Goal: Task Accomplishment & Management: Use online tool/utility

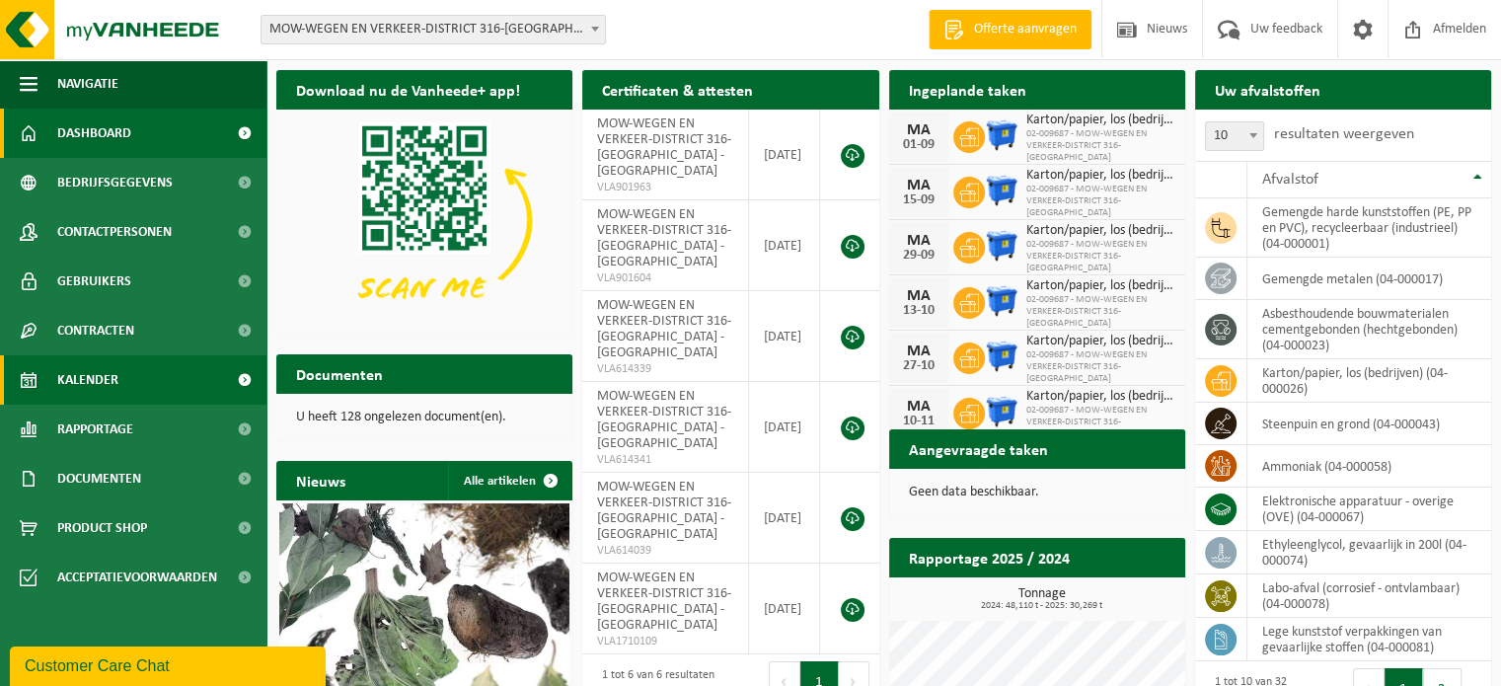
click at [119, 386] on link "Kalender" at bounding box center [133, 379] width 267 height 49
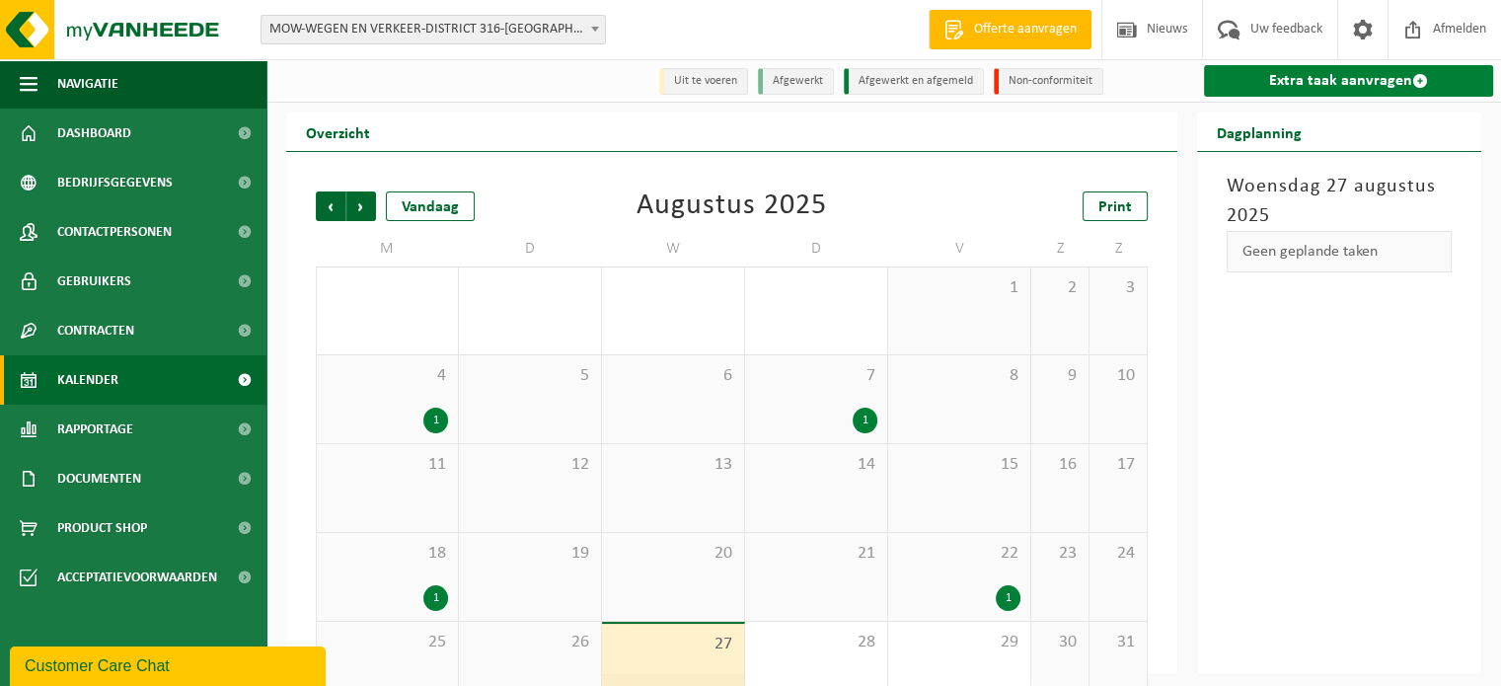
click at [1238, 76] on link "Extra taak aanvragen" at bounding box center [1348, 81] width 289 height 32
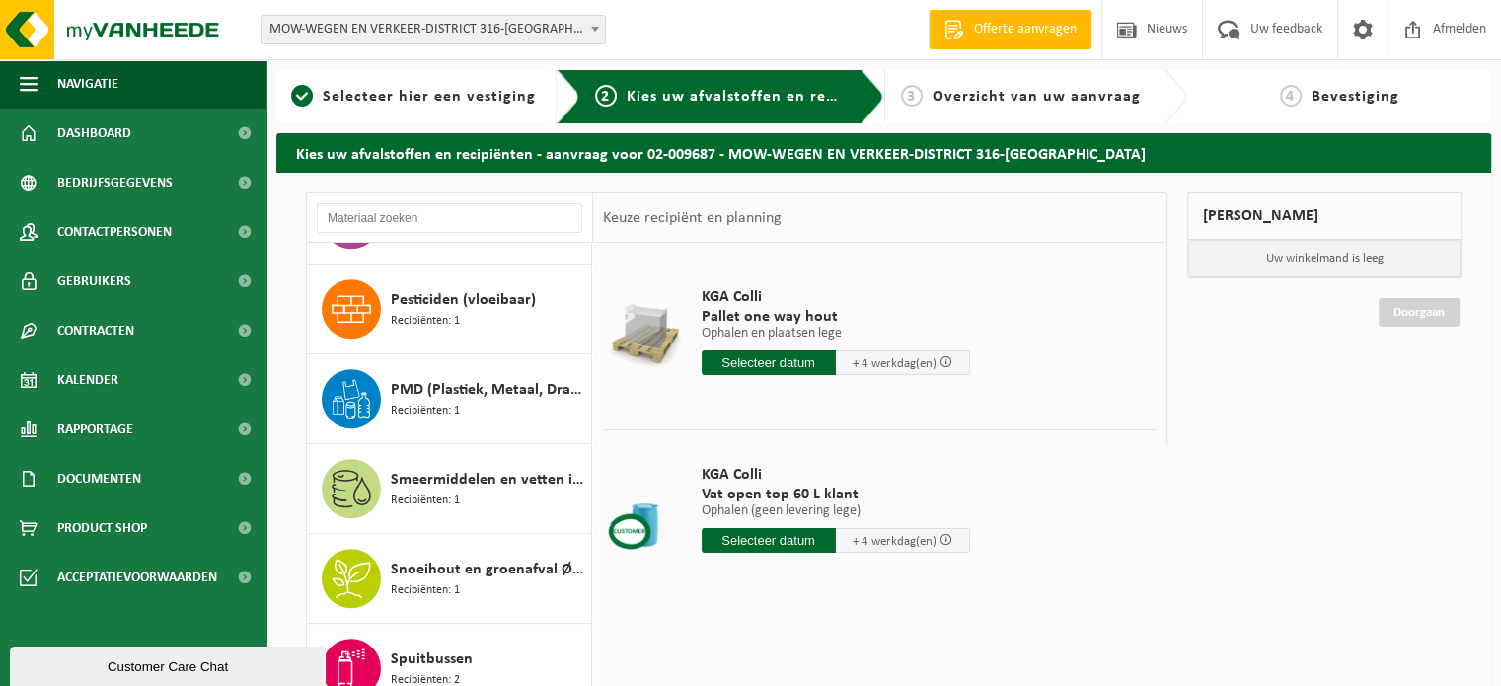
scroll to position [1591, 0]
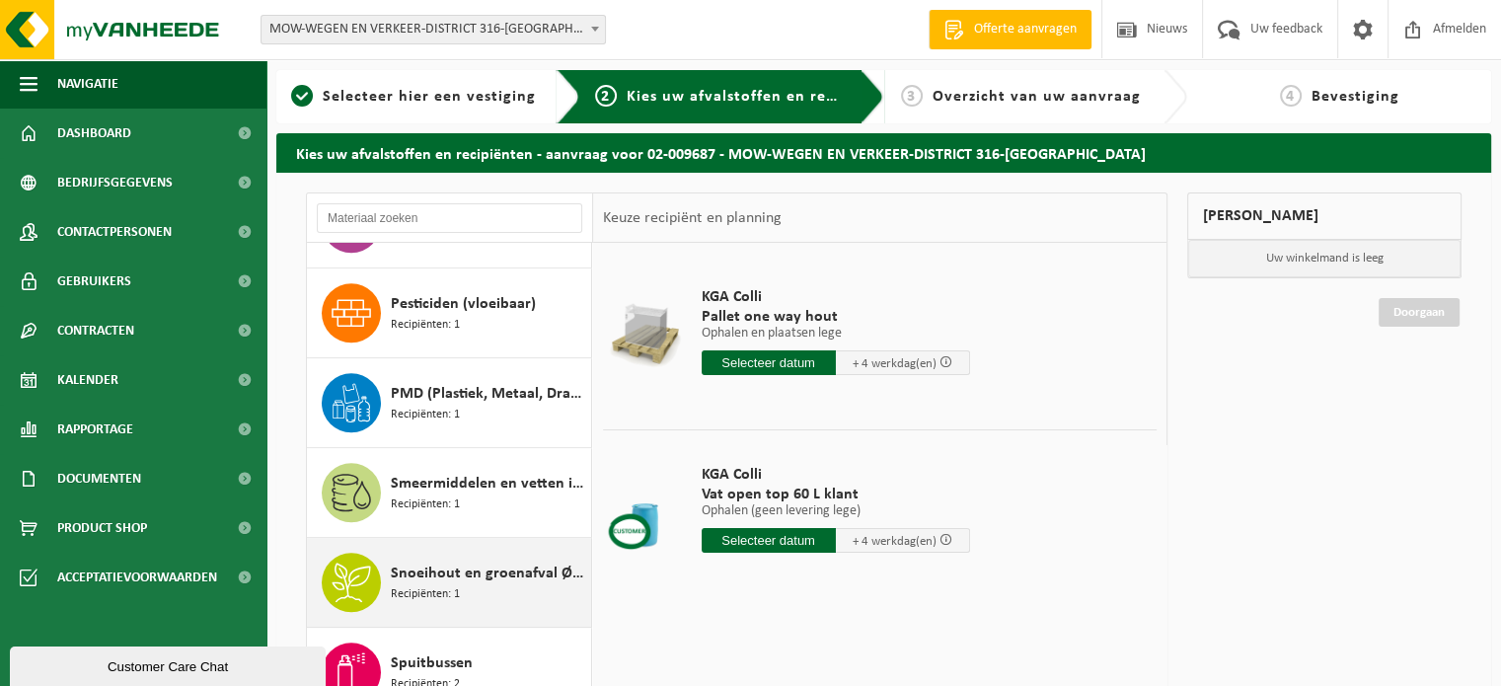
click at [466, 587] on div "Snoeihout en groenafval Ø < 12 cm Recipiënten: 1" at bounding box center [488, 582] width 195 height 59
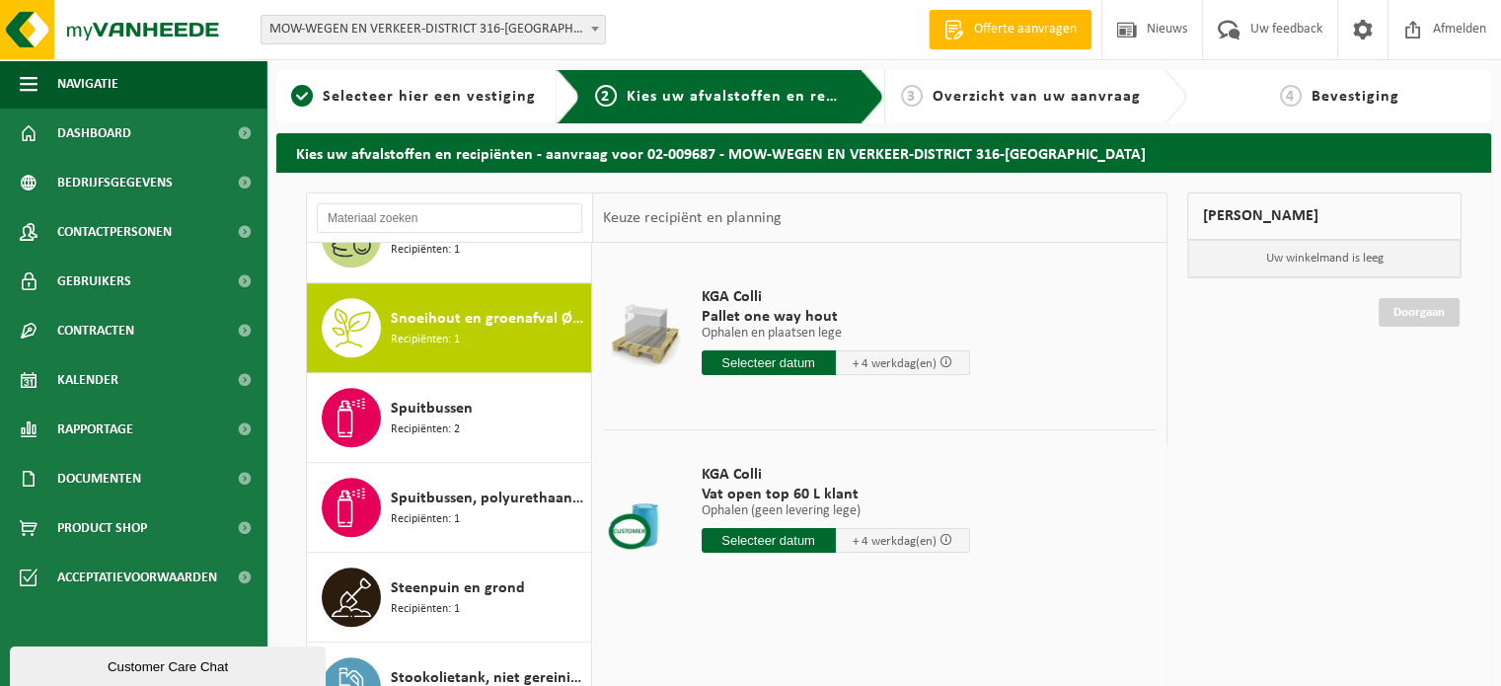
scroll to position [1882, 0]
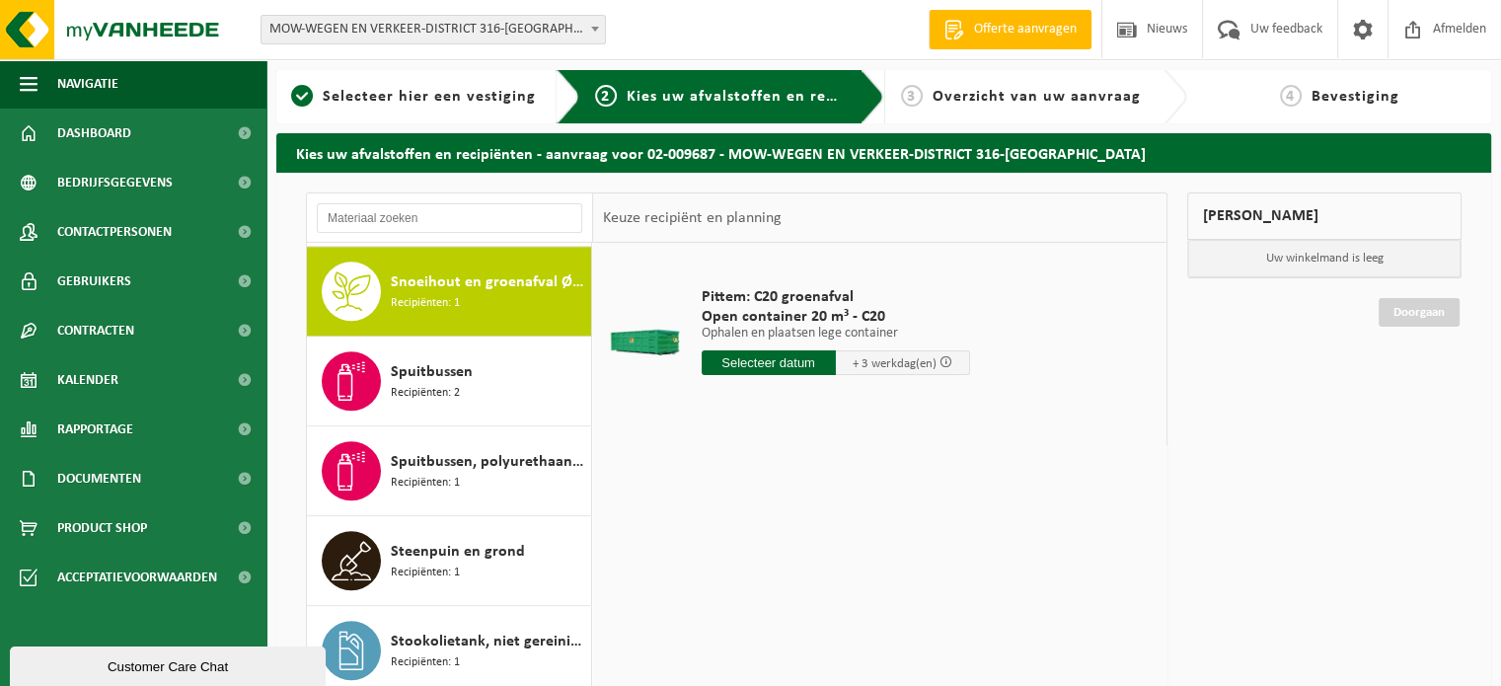
click at [746, 358] on input "text" at bounding box center [769, 362] width 134 height 25
click at [863, 600] on div "29" at bounding box center [858, 601] width 35 height 32
type input "Van 2025-08-29"
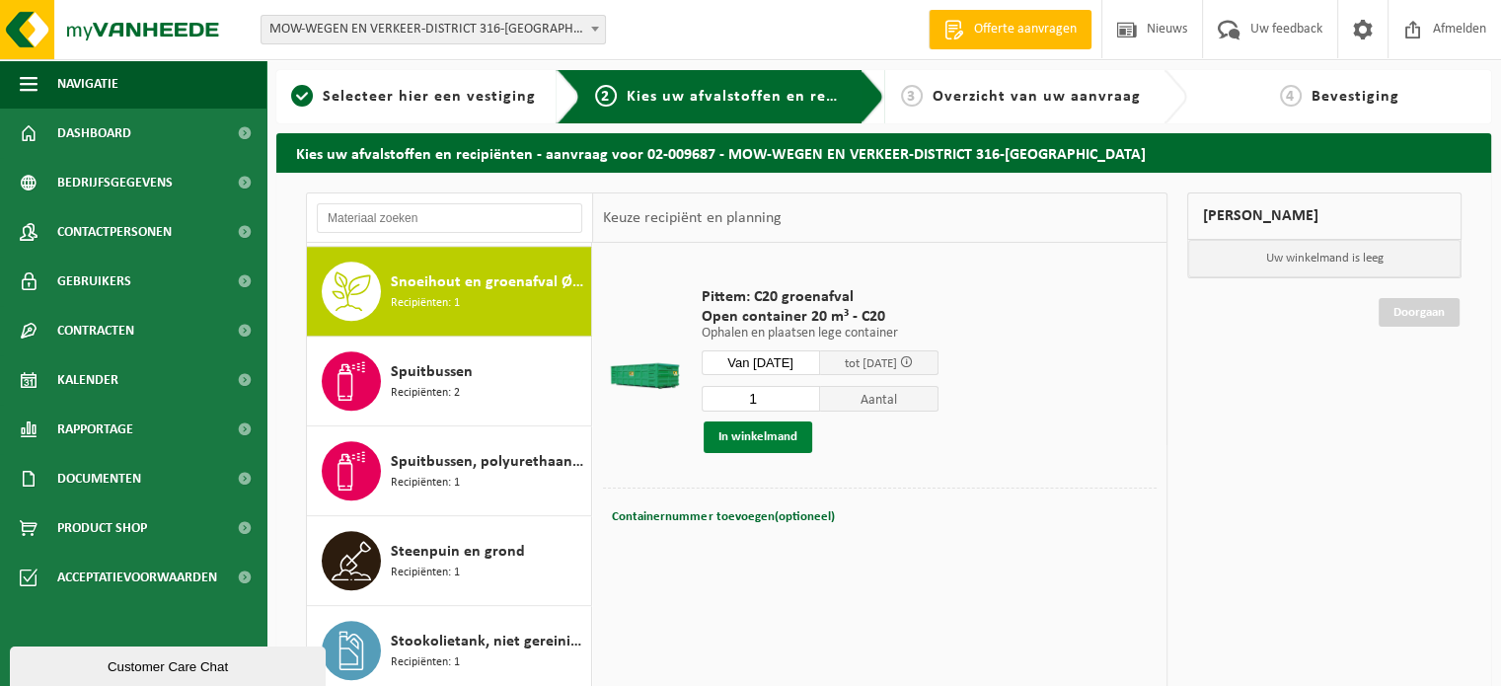
click at [752, 437] on button "In winkelmand" at bounding box center [758, 438] width 109 height 32
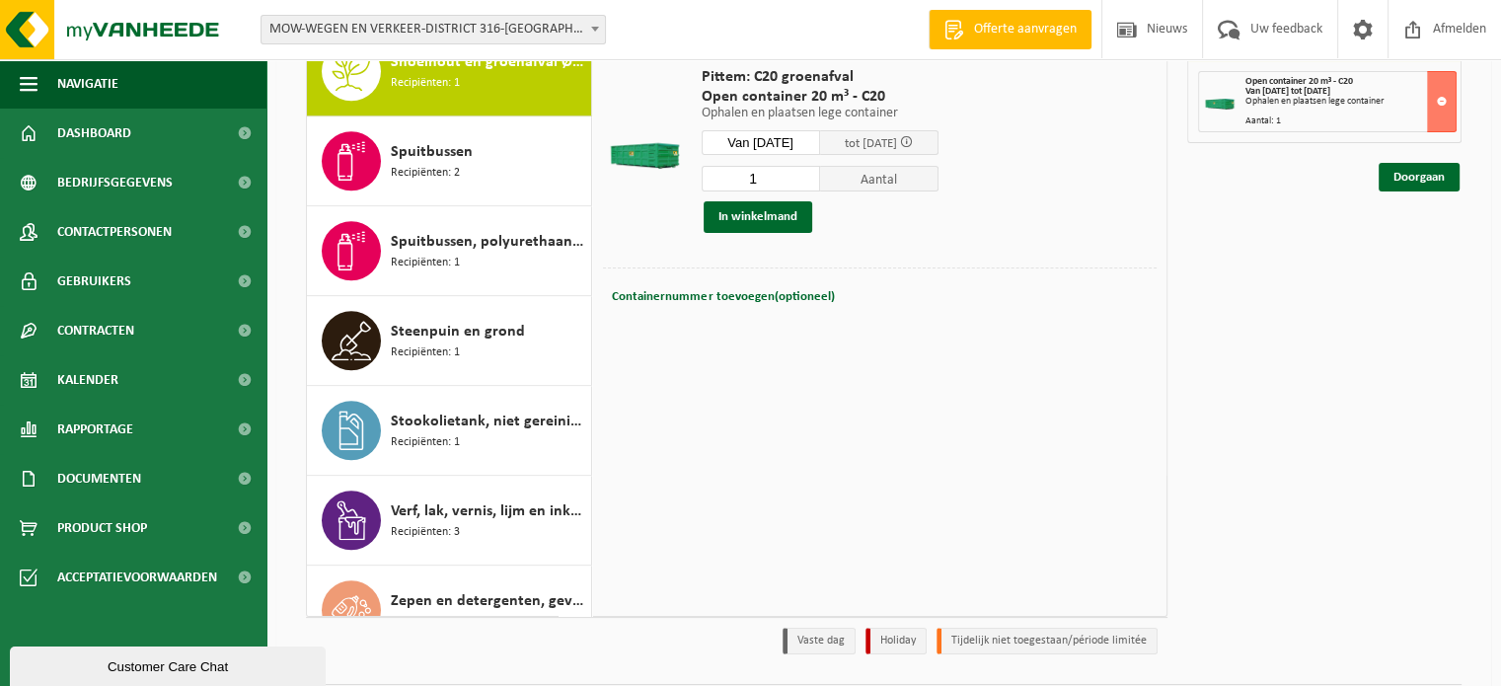
scroll to position [276, 0]
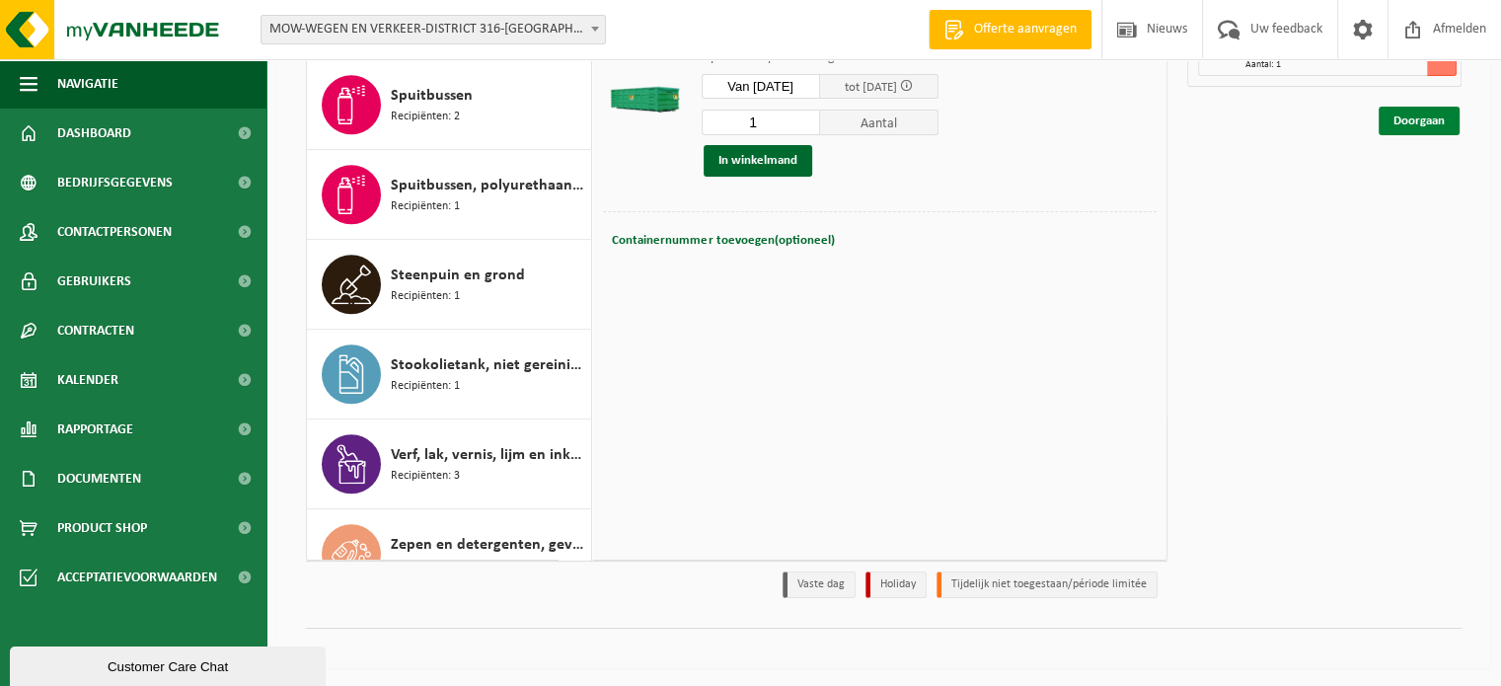
click at [1418, 117] on link "Doorgaan" at bounding box center [1419, 121] width 81 height 29
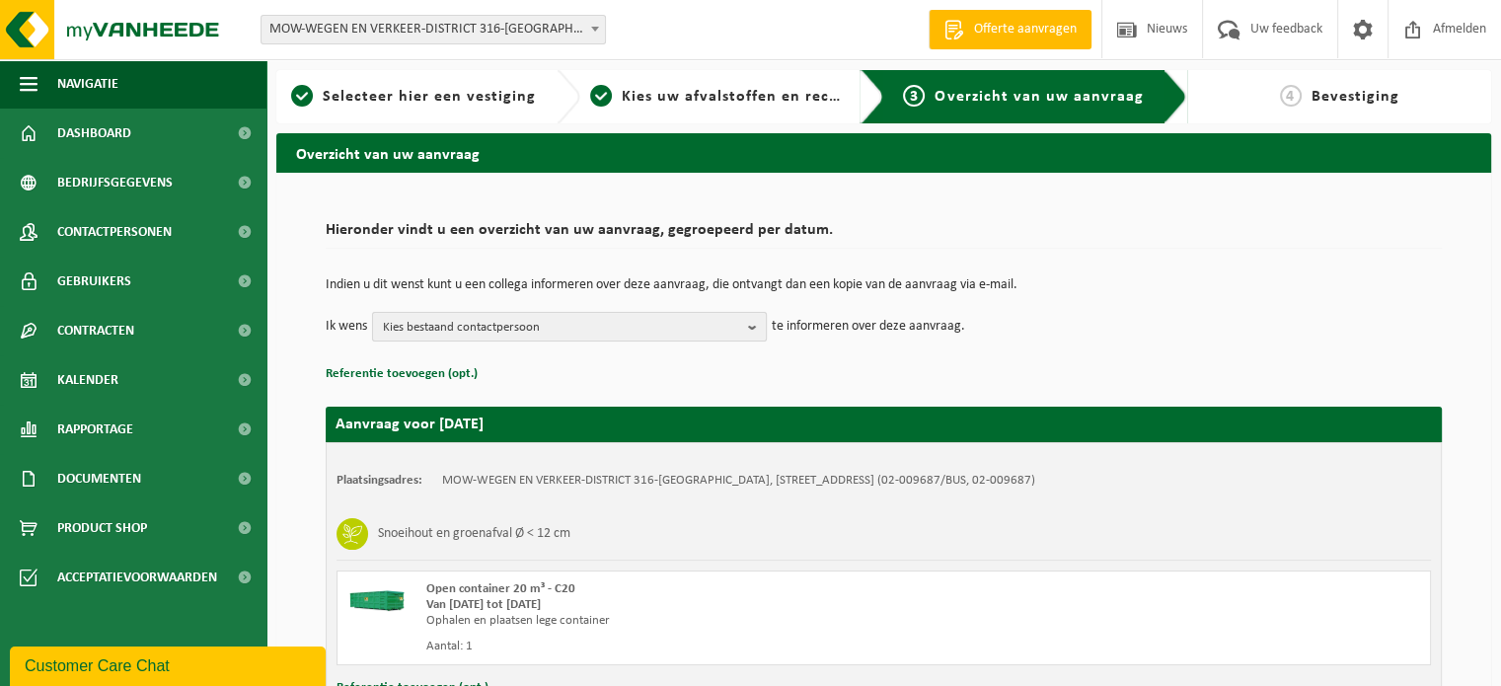
click at [752, 327] on b "button" at bounding box center [757, 327] width 18 height 28
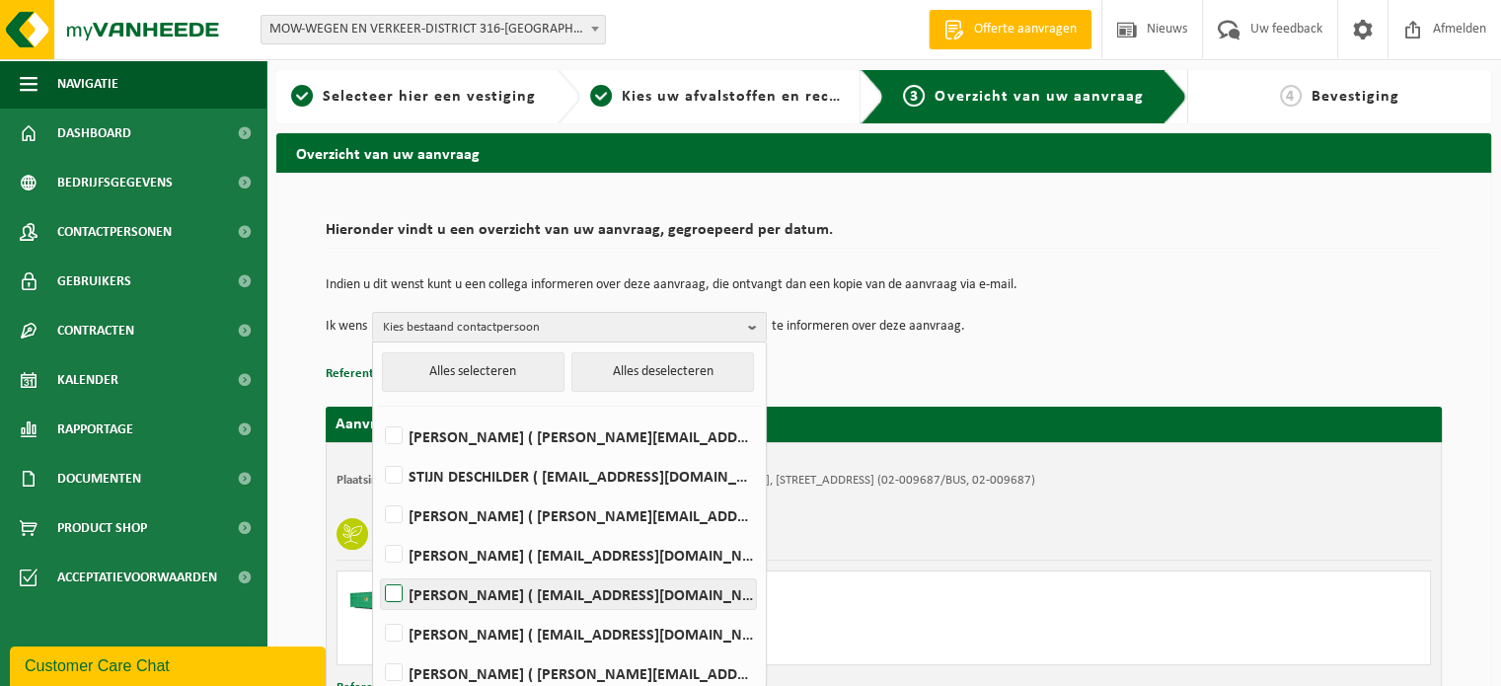
click at [388, 586] on label "Bart Rogolle ( bart.rogolle@mow.vlaanderen.be )" at bounding box center [568, 594] width 375 height 30
click at [378, 570] on input "Bart Rogolle ( bart.rogolle@mow.vlaanderen.be )" at bounding box center [377, 569] width 1 height 1
checkbox input "true"
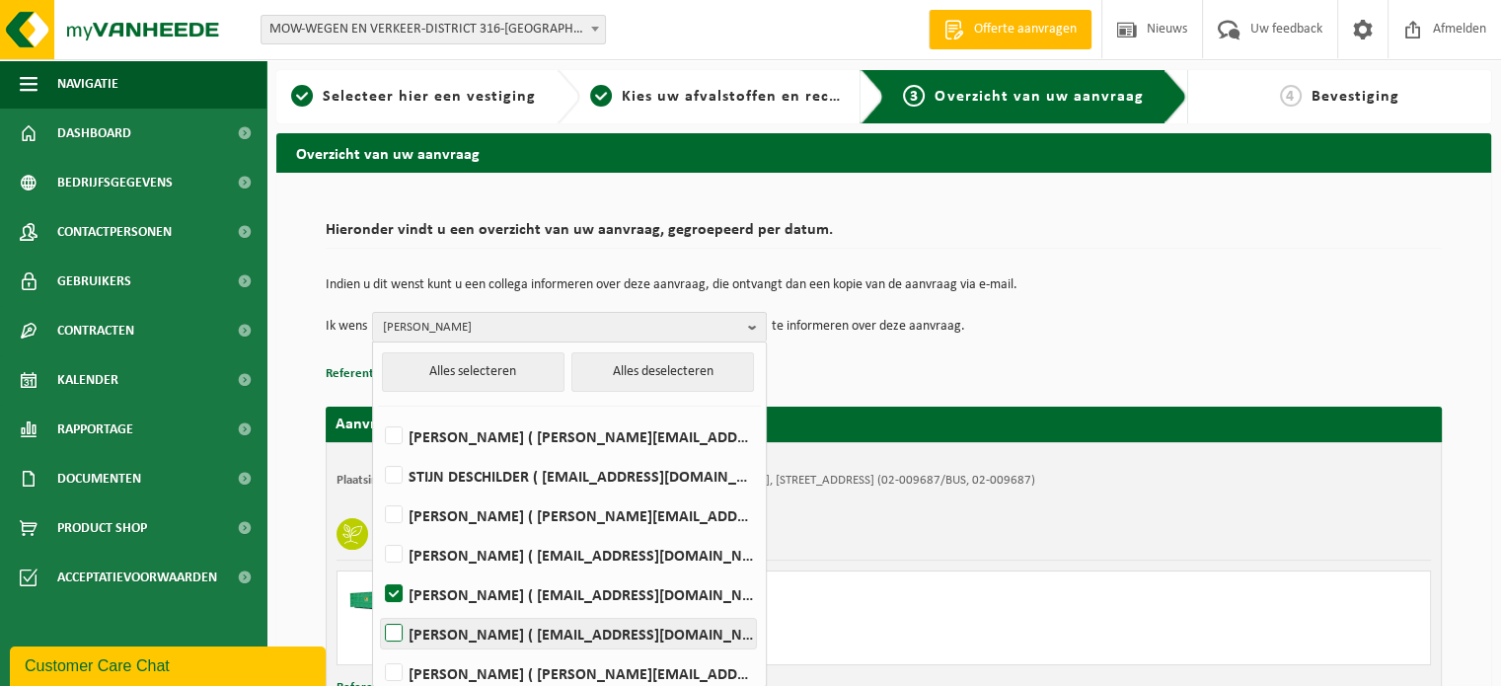
click at [388, 623] on label "Liesbet Scheir ( liesbet.scheir@mow.vlaanderen.be )" at bounding box center [568, 634] width 375 height 30
click at [378, 609] on input "Liesbet Scheir ( liesbet.scheir@mow.vlaanderen.be )" at bounding box center [377, 608] width 1 height 1
checkbox input "true"
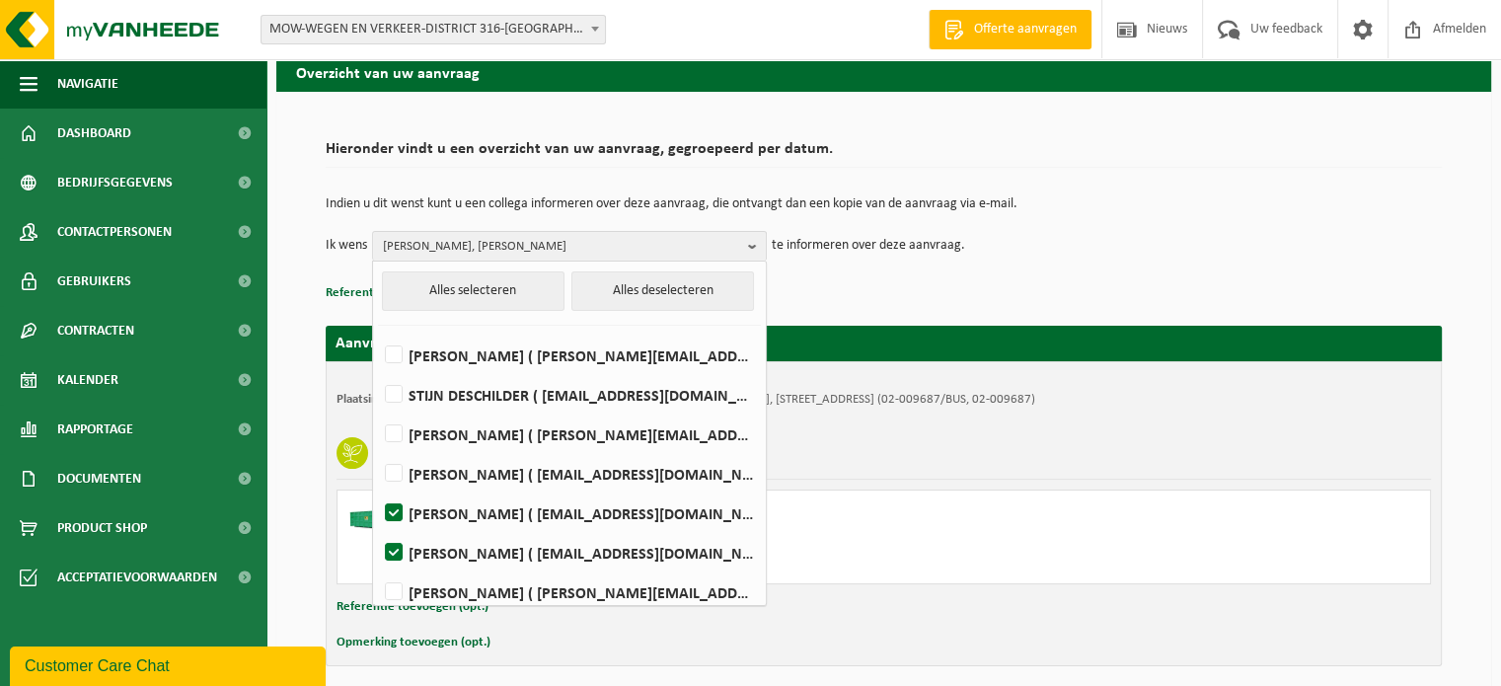
scroll to position [159, 0]
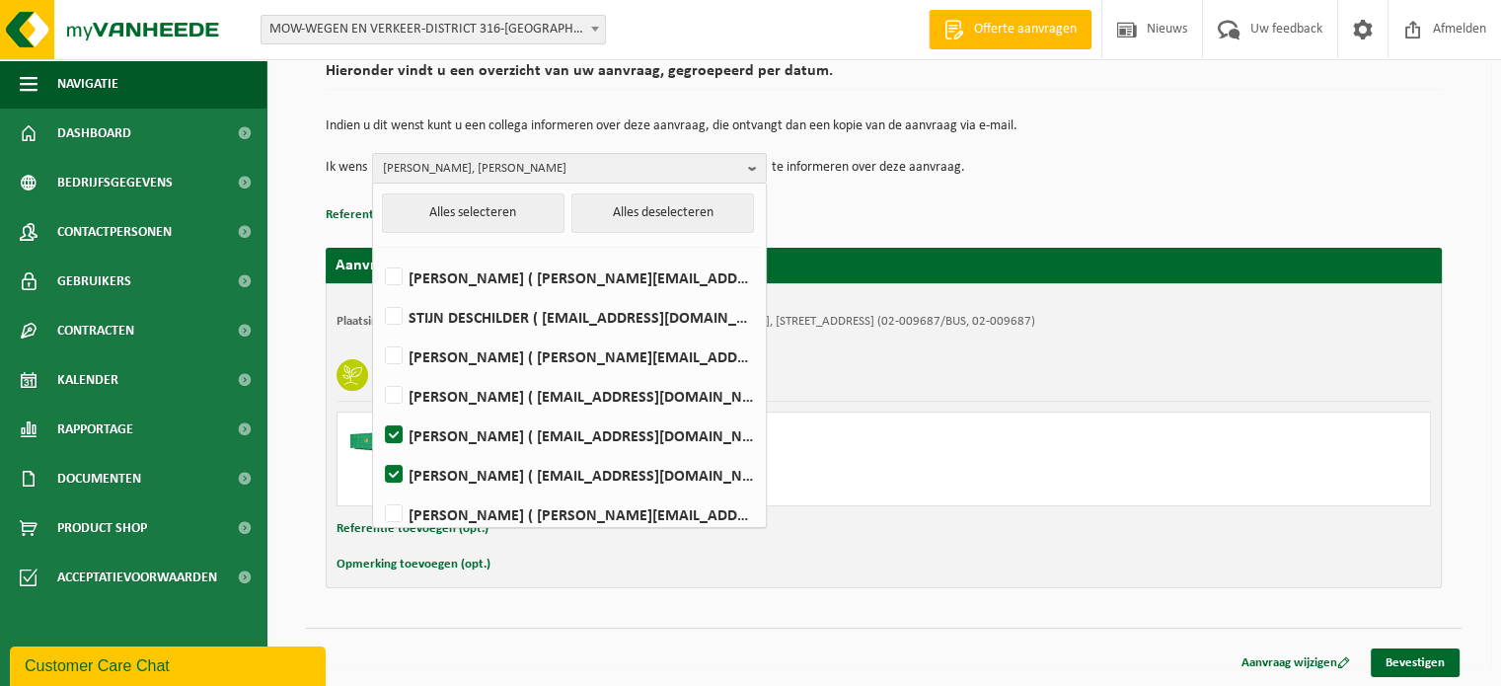
click at [1108, 455] on div "Open container 20 m³ - C20 Van 2025-08-29 tot 2025-09-03 Ophalen en plaatsen le…" at bounding box center [884, 459] width 1095 height 95
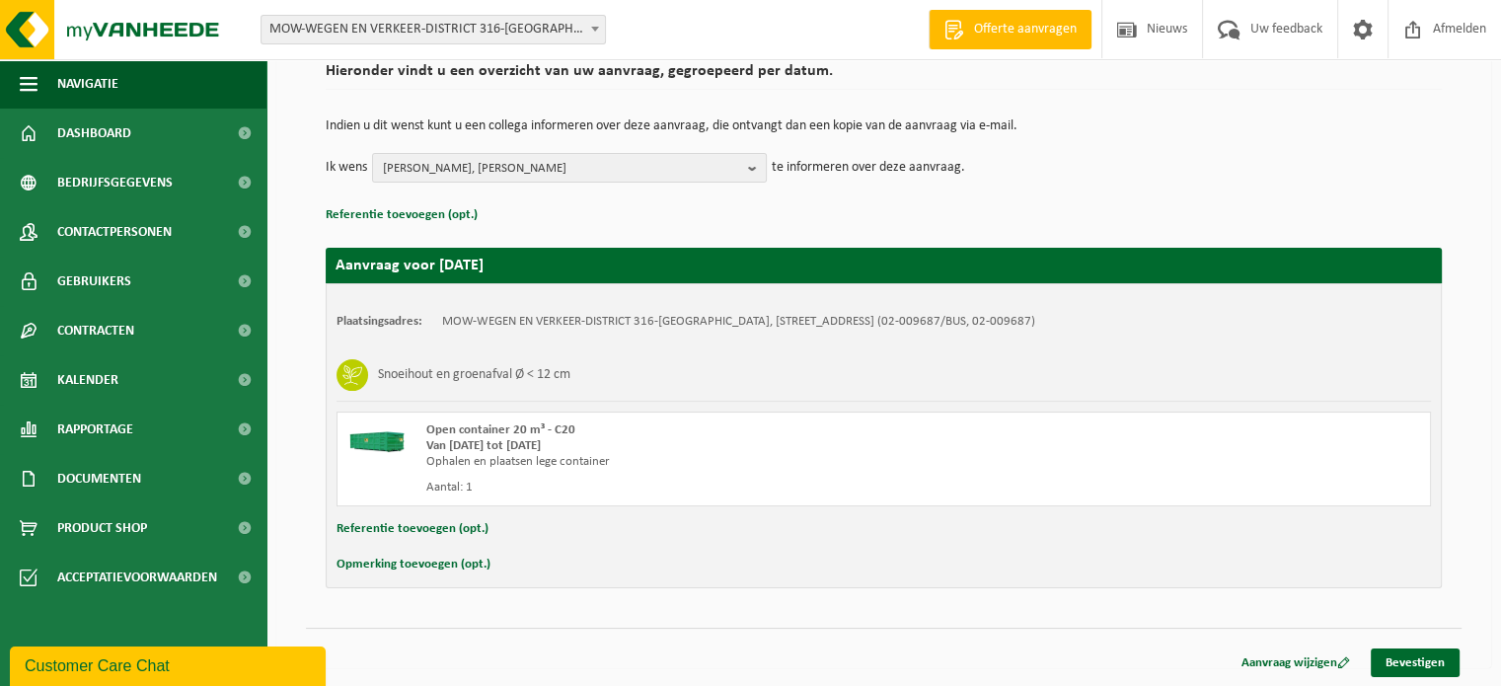
click at [373, 565] on button "Opmerking toevoegen (opt.)" at bounding box center [414, 565] width 154 height 26
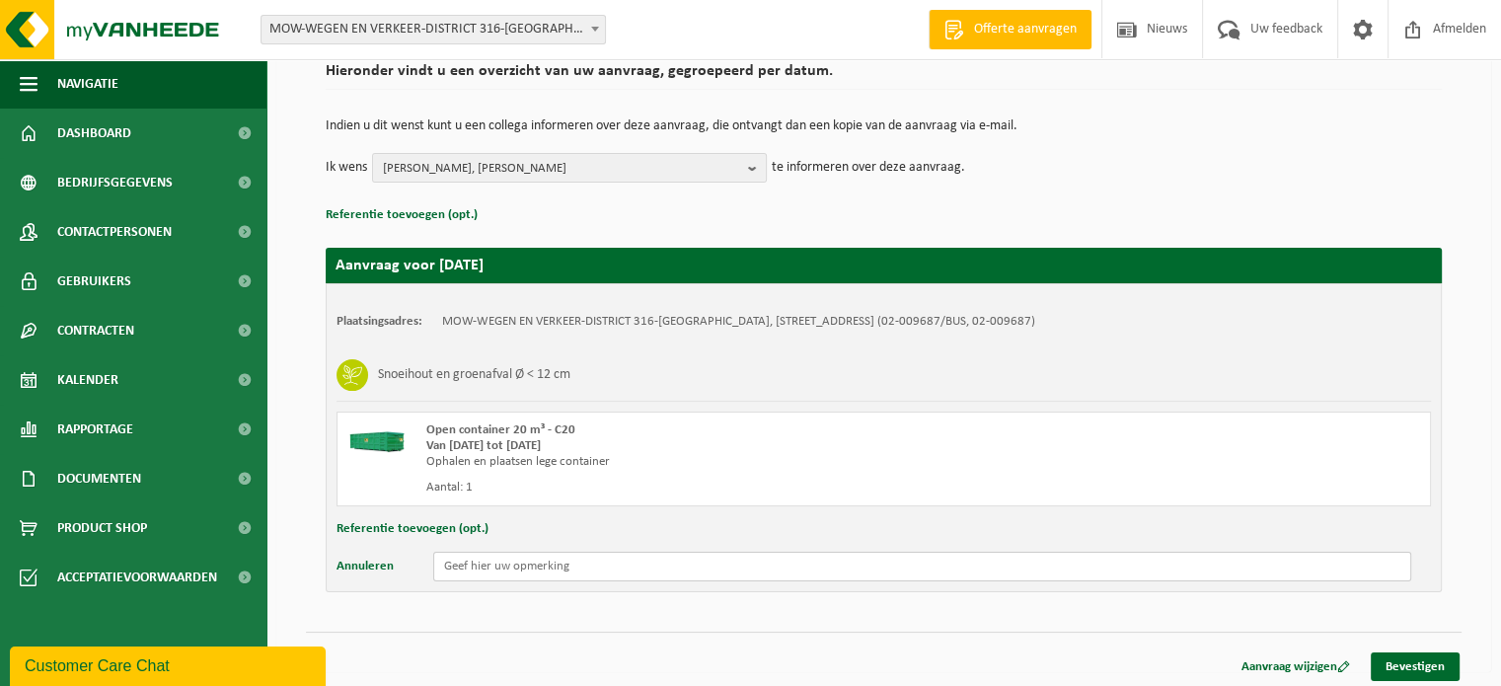
click at [468, 562] on input "text" at bounding box center [922, 567] width 978 height 30
type input "Bij afwezigheid en gesloten poort bellen op nr 0486/34 72 09 om poort te openen."
click at [1423, 664] on link "Bevestigen" at bounding box center [1415, 666] width 89 height 29
